Goal: Task Accomplishment & Management: Manage account settings

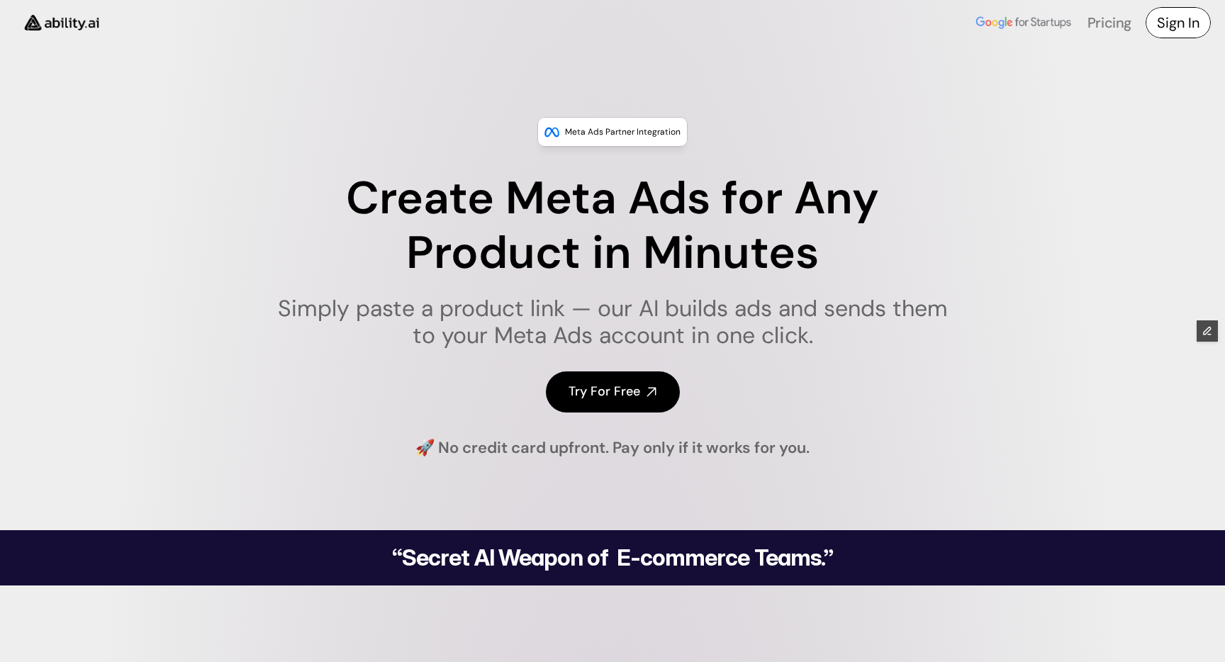
click at [1176, 24] on h4 "Sign In" at bounding box center [1178, 23] width 43 height 20
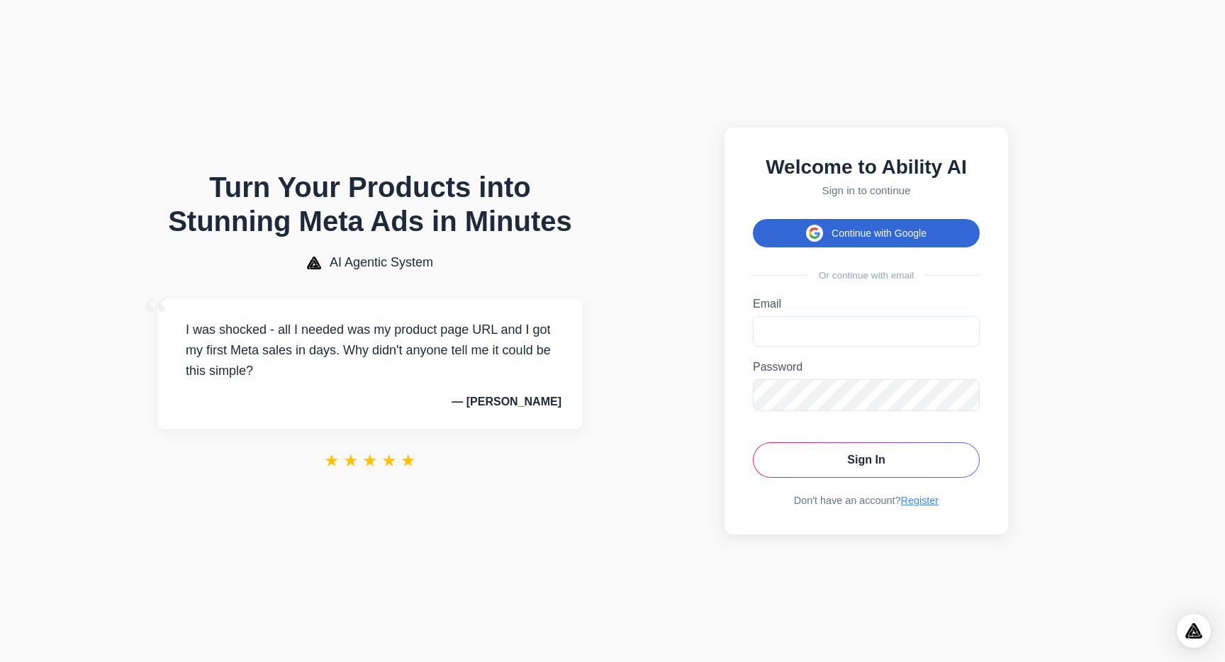
click at [871, 229] on button "Continue with Google" at bounding box center [866, 233] width 227 height 28
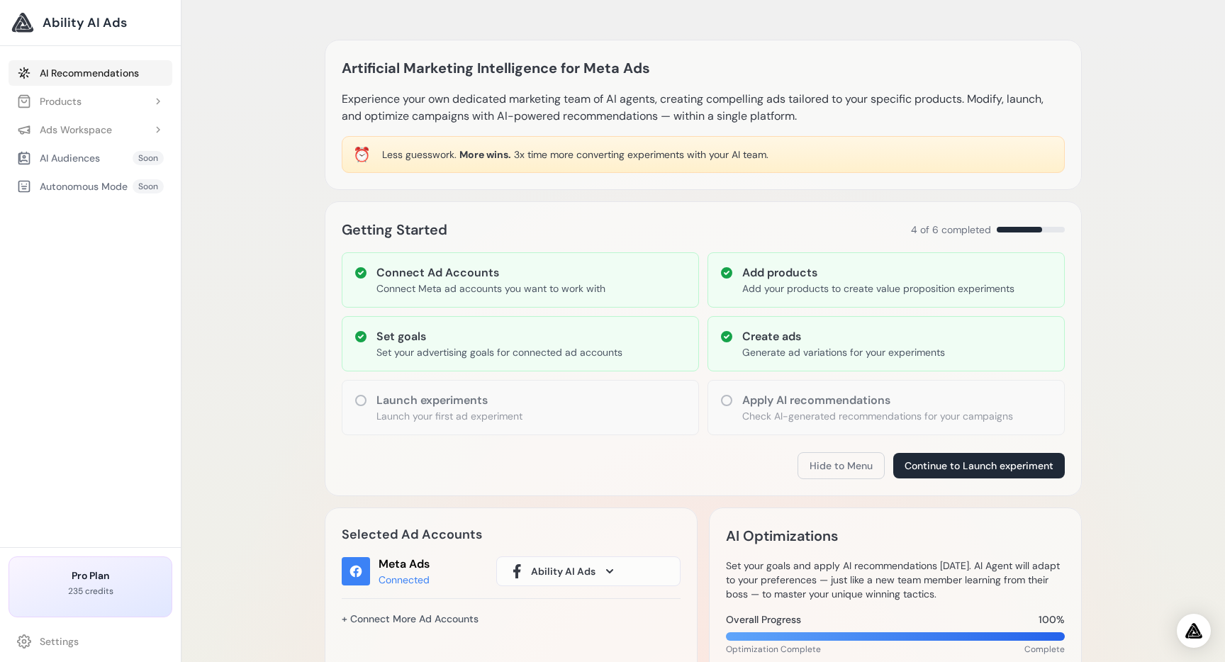
click at [97, 67] on link "AI Recommendations" at bounding box center [91, 73] width 164 height 26
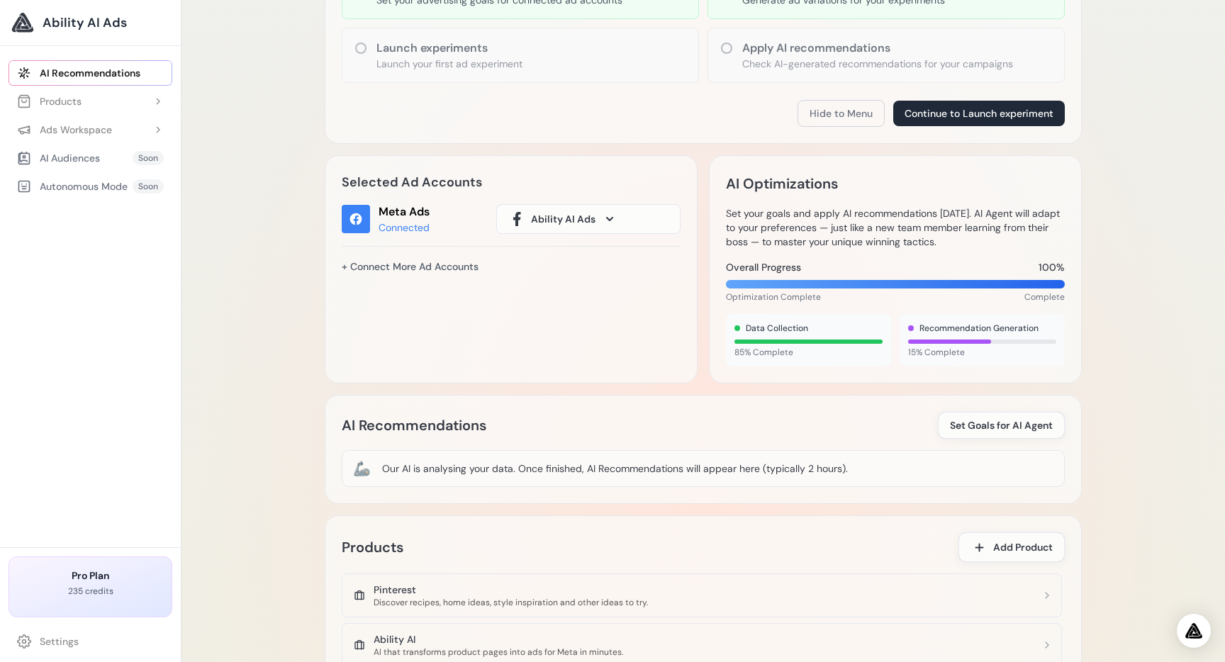
scroll to position [266, 0]
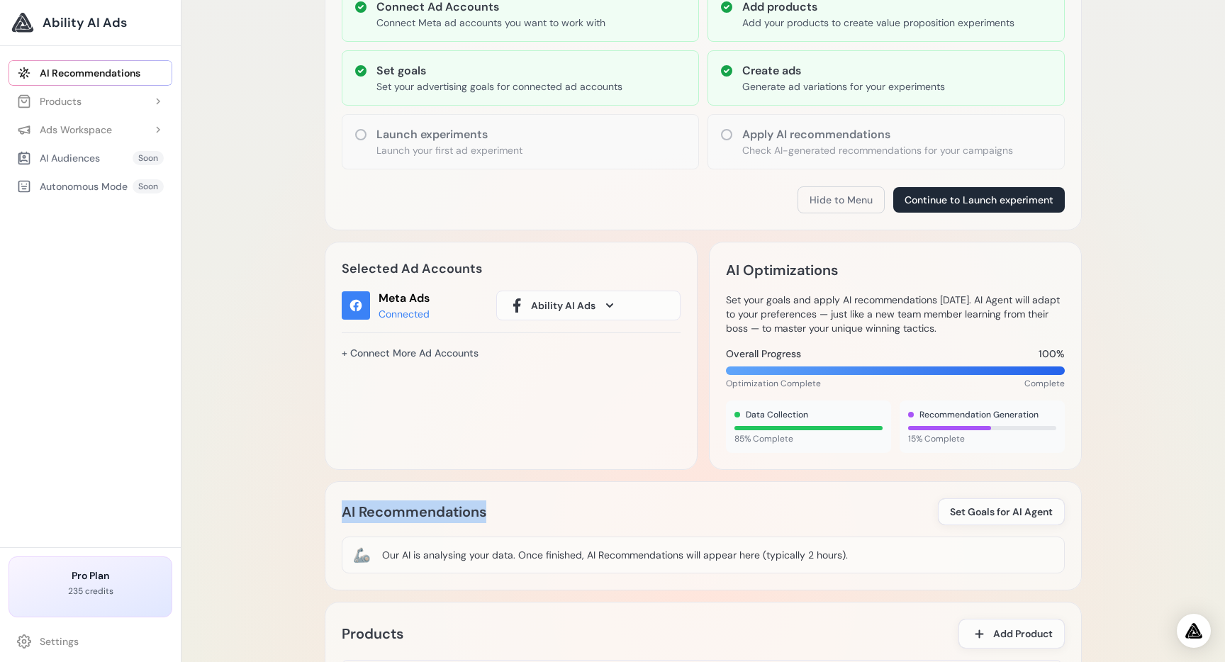
drag, startPoint x: 344, startPoint y: 513, endPoint x: 574, endPoint y: 514, distance: 230.4
click at [574, 513] on div "AI Recommendations Set Goals for AI Agent" at bounding box center [703, 511] width 723 height 27
click at [465, 509] on h2 "AI Recommendations" at bounding box center [414, 512] width 145 height 23
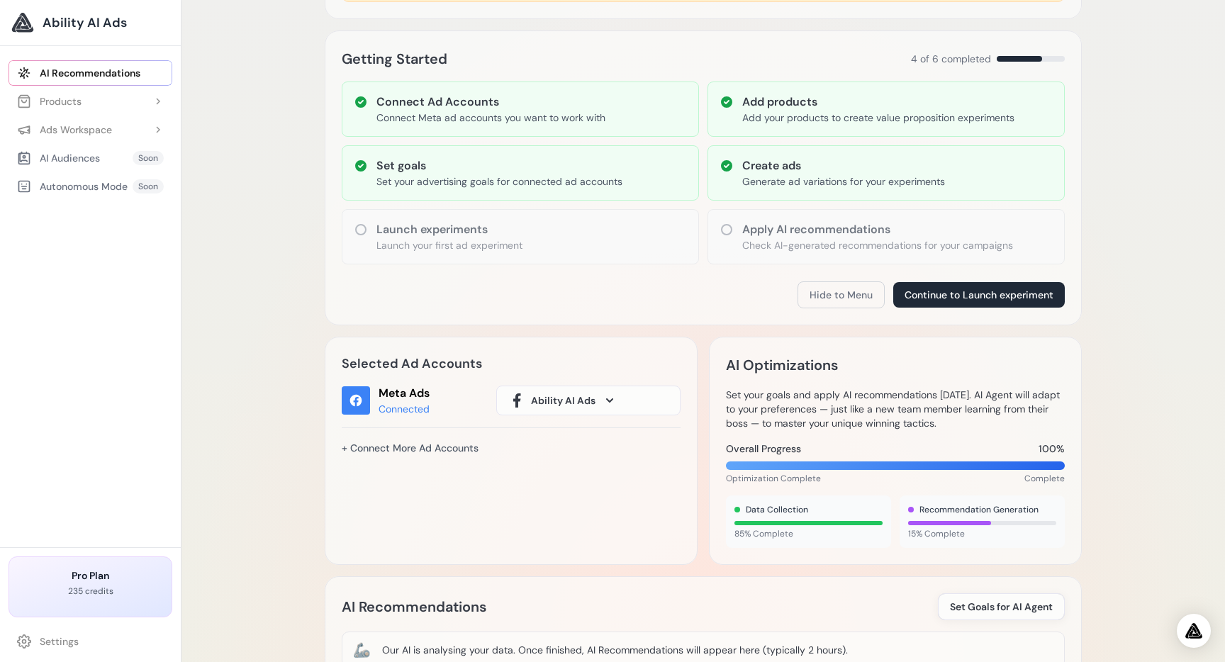
scroll to position [0, 0]
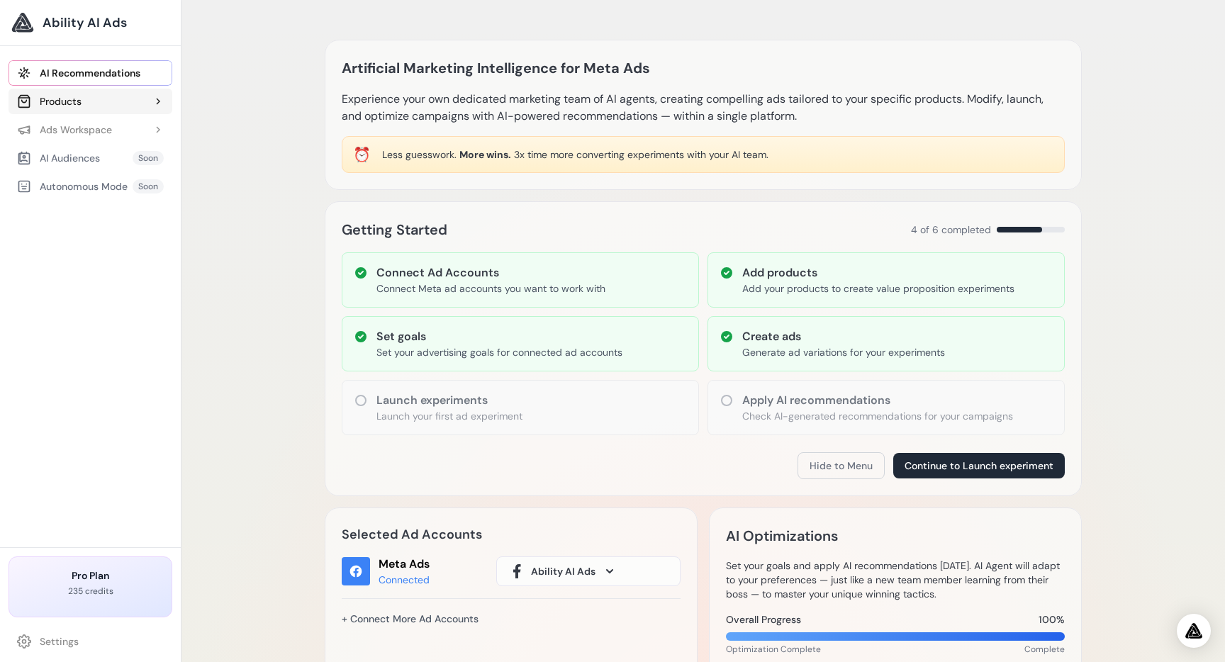
click at [99, 98] on button "Products" at bounding box center [91, 102] width 164 height 26
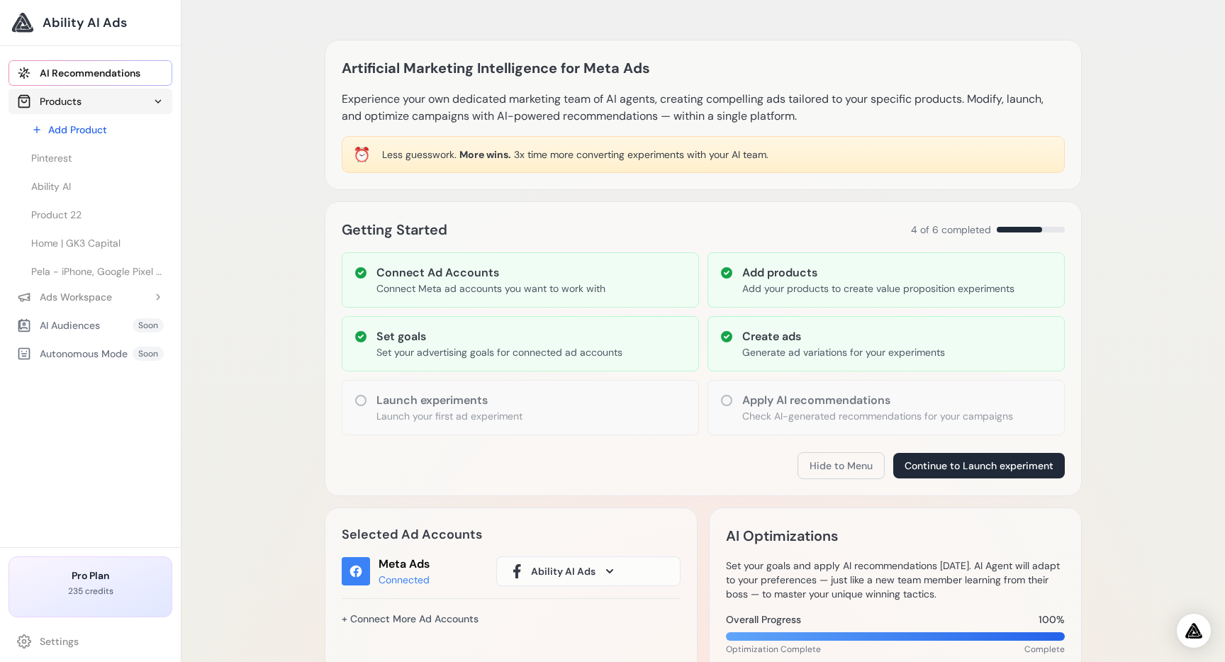
click at [99, 98] on button "Products" at bounding box center [91, 102] width 164 height 26
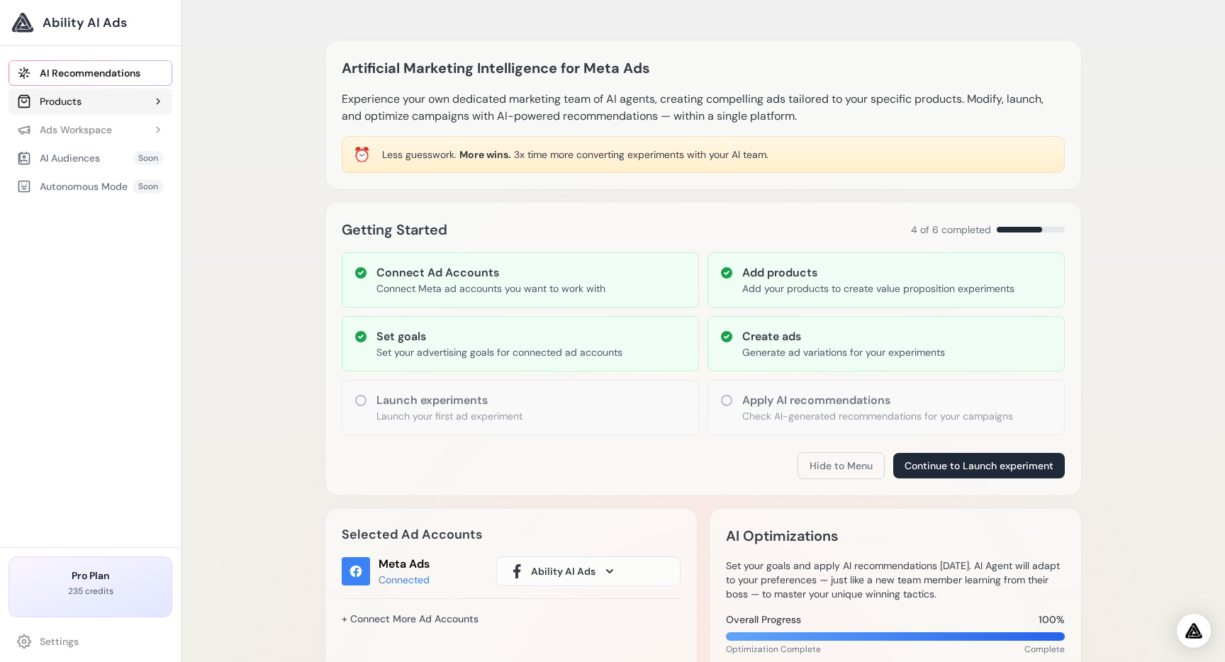
click at [99, 98] on button "Products" at bounding box center [91, 102] width 164 height 26
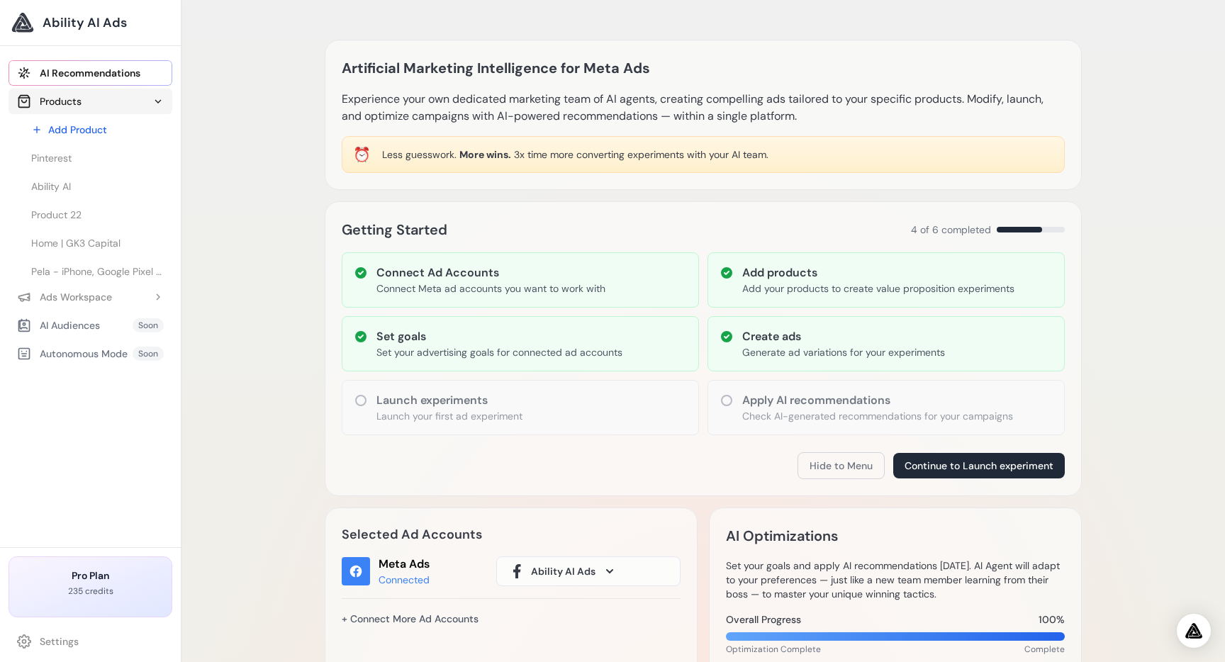
click at [99, 98] on button "Products" at bounding box center [91, 102] width 164 height 26
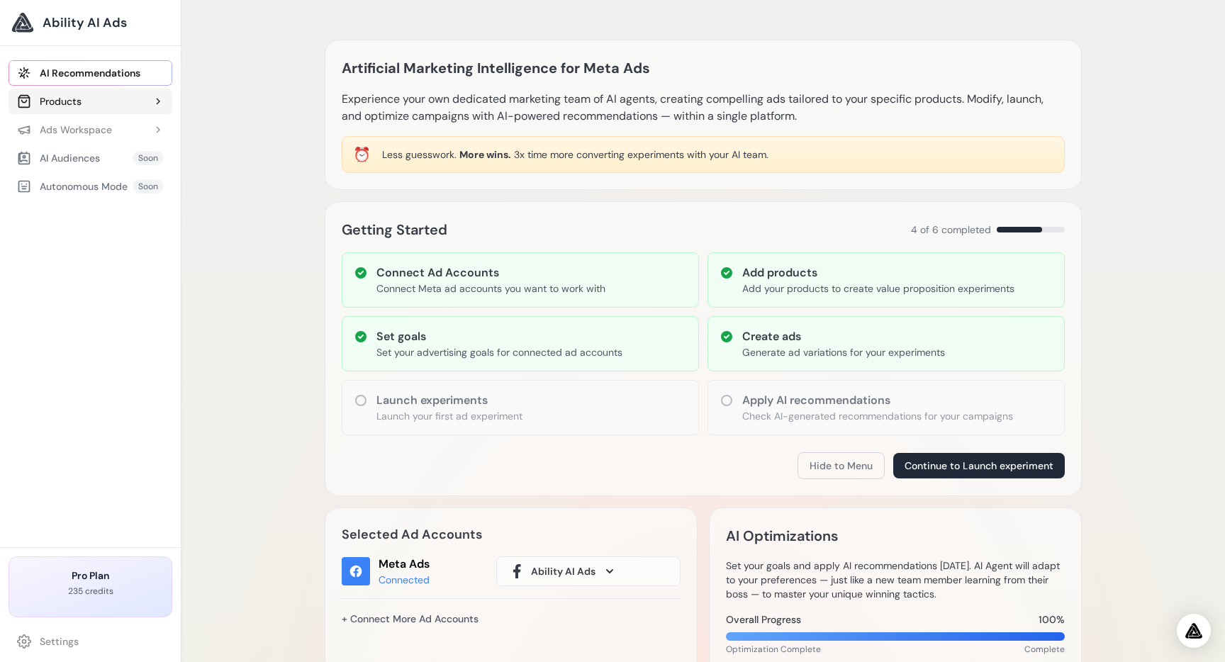
click at [99, 98] on button "Products" at bounding box center [91, 102] width 164 height 26
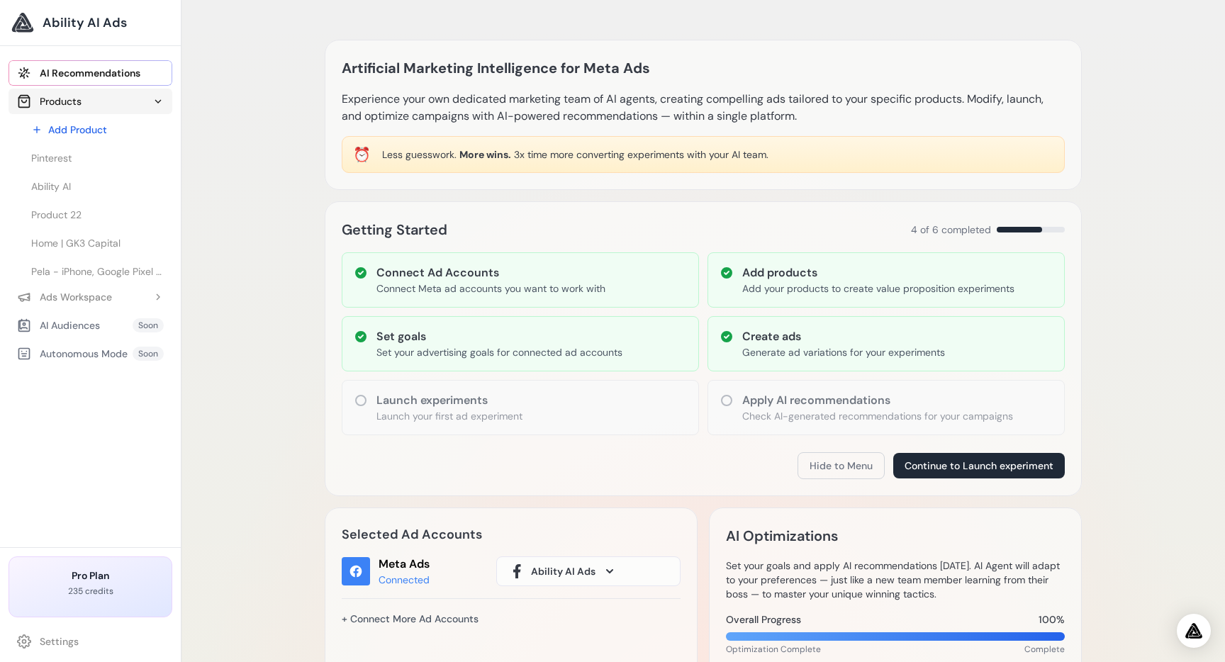
click at [99, 98] on button "Products" at bounding box center [91, 102] width 164 height 26
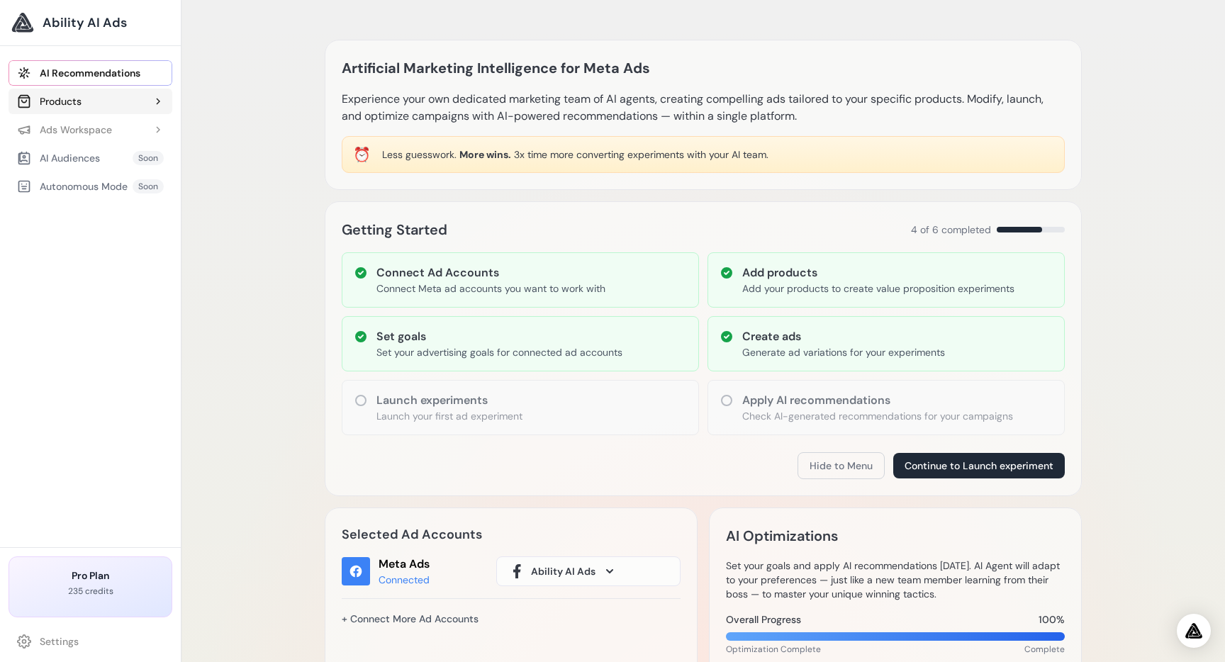
click at [99, 98] on button "Products" at bounding box center [91, 102] width 164 height 26
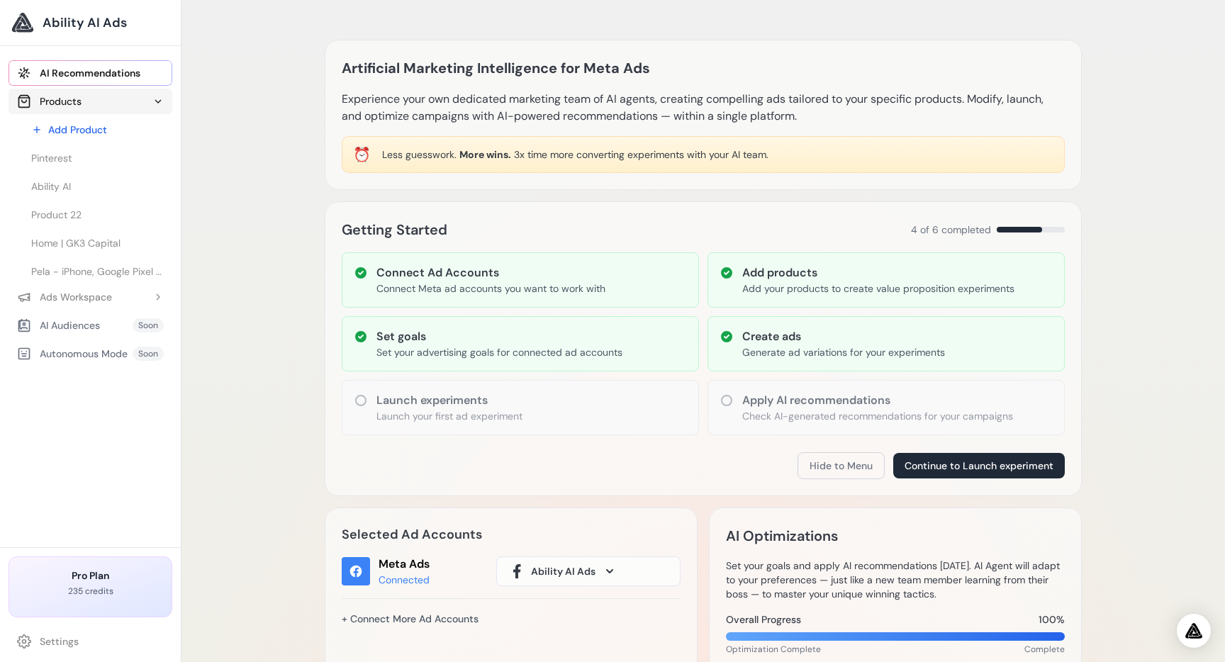
click at [99, 98] on button "Products" at bounding box center [91, 102] width 164 height 26
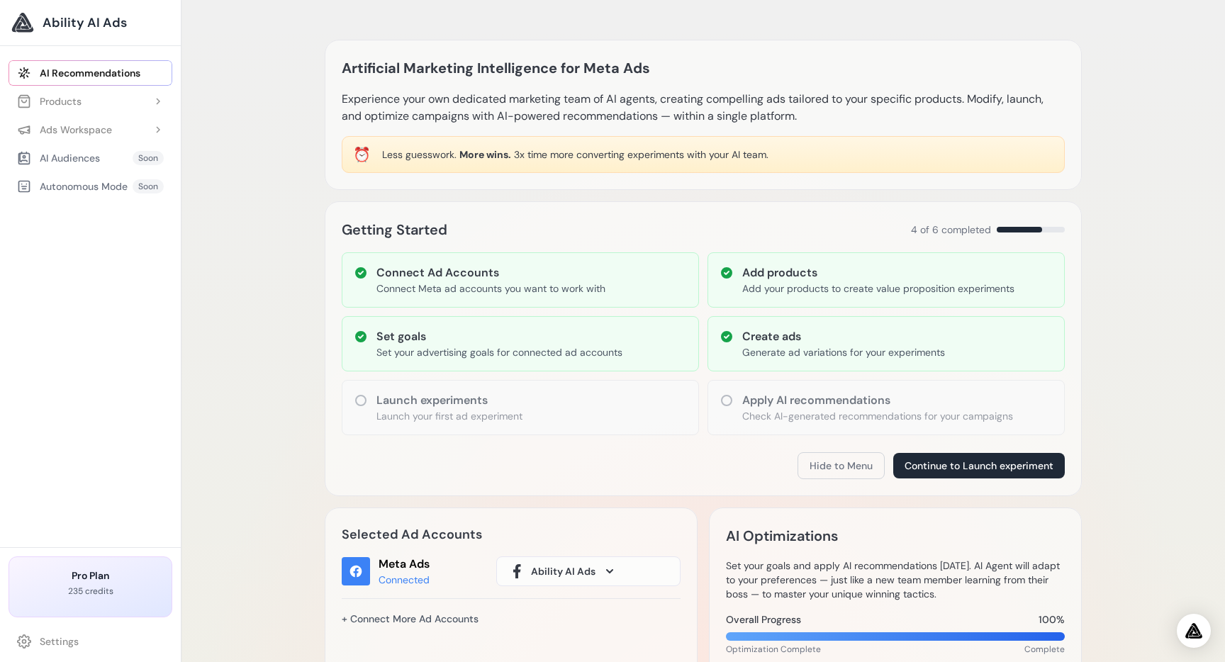
click at [116, 586] on p "235 credits" at bounding box center [91, 591] width 140 height 11
click at [72, 581] on h3 "Pro Plan" at bounding box center [91, 576] width 140 height 14
click at [62, 636] on link "Settings" at bounding box center [91, 642] width 164 height 26
